Goal: Complete application form

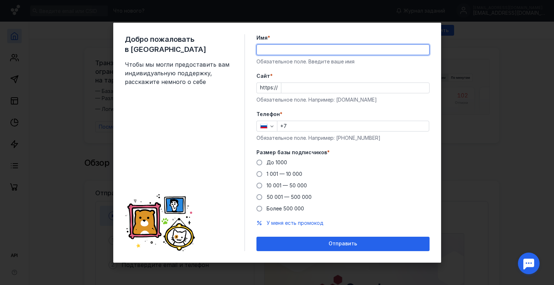
type input "[PERSON_NAME]"
click at [318, 86] on input "Cайт *" at bounding box center [355, 88] width 148 height 10
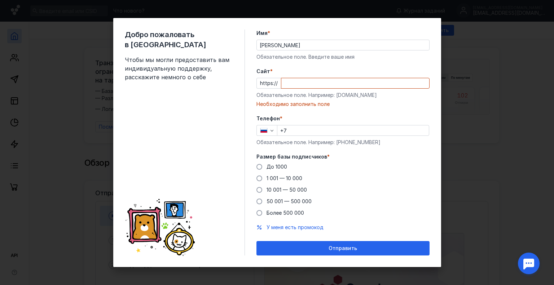
click at [286, 88] on input "Cайт *" at bounding box center [355, 83] width 148 height 10
paste input "[DOMAIN_NAME][URL]"
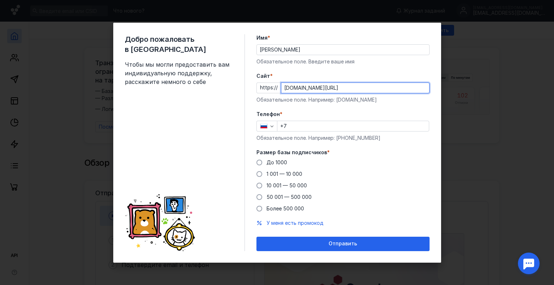
type input "[DOMAIN_NAME][URL]"
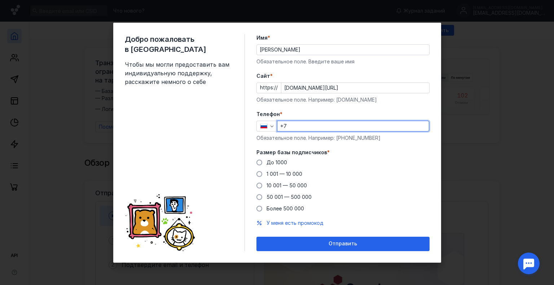
click at [313, 129] on input "+7" at bounding box center [352, 126] width 151 height 10
type input "[PHONE_NUMBER]"
click at [271, 159] on div "До 1000" at bounding box center [276, 162] width 21 height 7
click at [0, 0] on input "До 1000" at bounding box center [0, 0] width 0 height 0
click at [322, 253] on div "Добро пожаловать в Sendsay Чтобы мы могли предоставить вам индивидуальную подде…" at bounding box center [277, 143] width 328 height 240
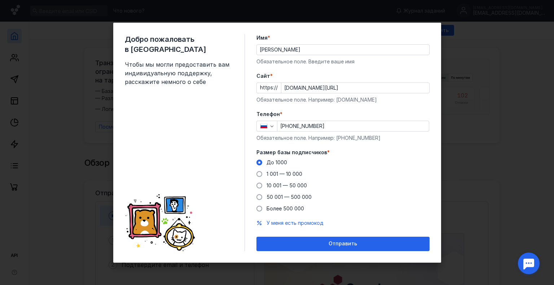
click at [326, 247] on div "Отправить" at bounding box center [342, 244] width 173 height 14
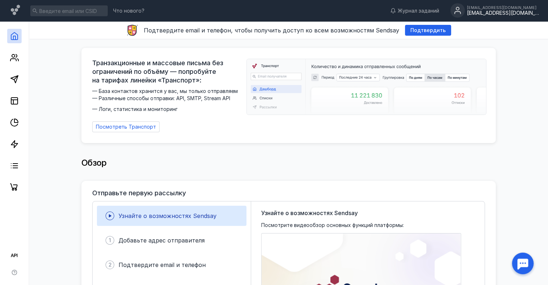
click at [485, 10] on div "[EMAIL_ADDRESS][DOMAIN_NAME]" at bounding box center [503, 7] width 72 height 4
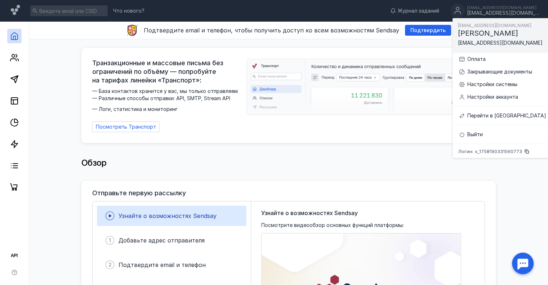
click at [522, 152] on div "Логин: x_1758190331560773" at bounding box center [502, 151] width 99 height 9
click at [18, 165] on icon at bounding box center [14, 166] width 9 height 9
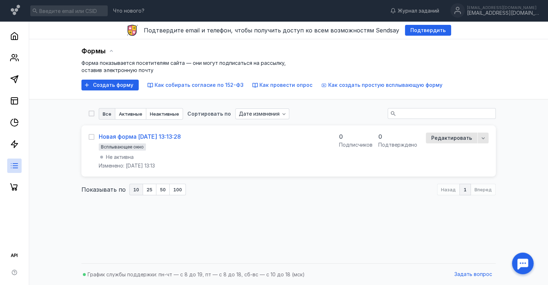
click at [127, 137] on div "Новая форма [DATE] 13:13:28" at bounding box center [140, 136] width 82 height 7
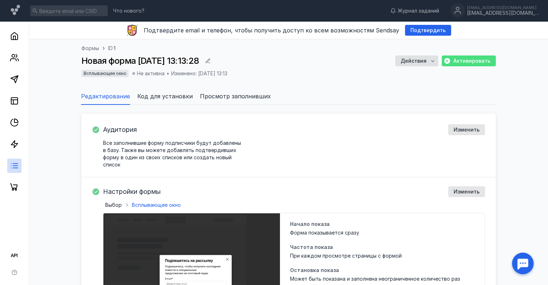
click at [484, 61] on span "Активировать" at bounding box center [472, 61] width 37 height 6
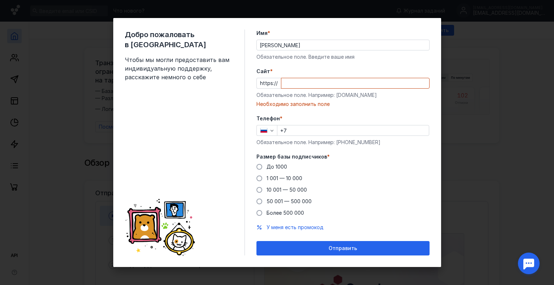
click at [299, 80] on input "Cайт *" at bounding box center [355, 83] width 148 height 10
paste input "[DOMAIN_NAME][URL]"
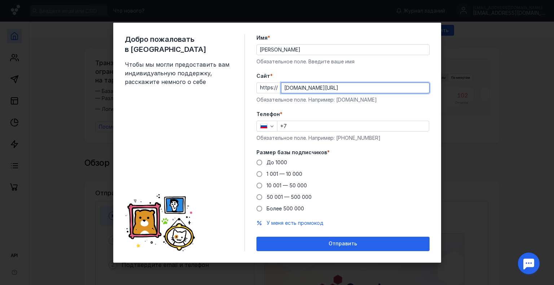
type input "[DOMAIN_NAME][URL]"
click at [312, 124] on input "+7" at bounding box center [352, 126] width 151 height 10
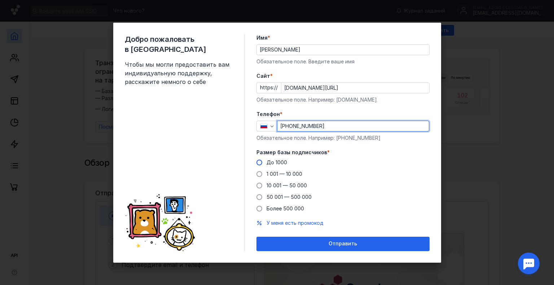
type input "[PHONE_NUMBER]"
click at [278, 159] on div "До 1000" at bounding box center [276, 162] width 21 height 7
click at [0, 0] on input "До 1000" at bounding box center [0, 0] width 0 height 0
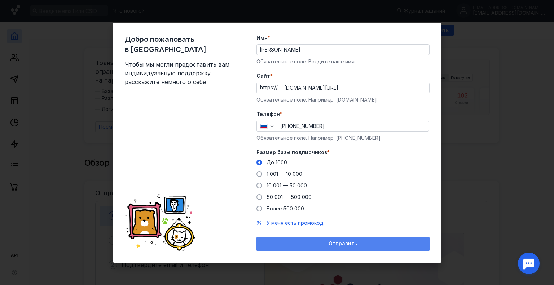
click at [319, 245] on div "Отправить" at bounding box center [343, 244] width 166 height 6
